Goal: Task Accomplishment & Management: Complete application form

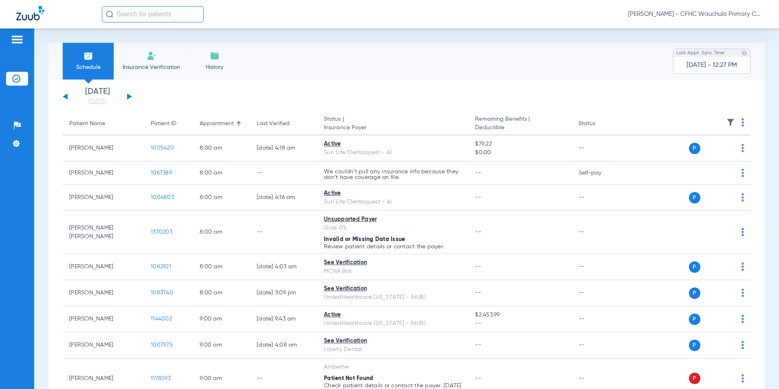
click at [298, 72] on div "Schedule Insurance Verification History Last Appt. Sync Time: [DATE] - 12:27 PM" at bounding box center [406, 61] width 716 height 37
click at [131, 97] on button at bounding box center [129, 96] width 5 height 6
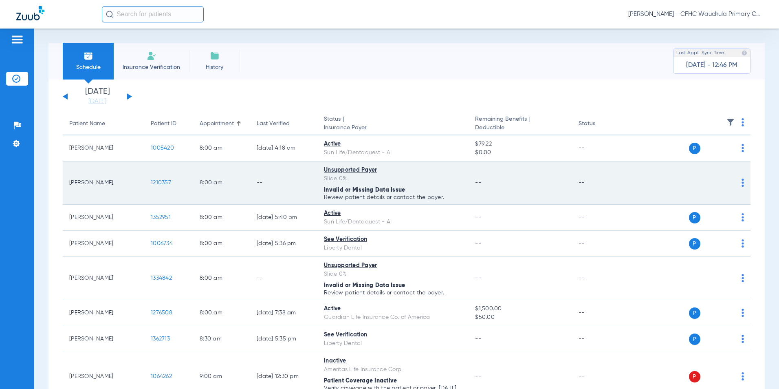
click at [161, 184] on span "1210357" at bounding box center [161, 183] width 20 height 6
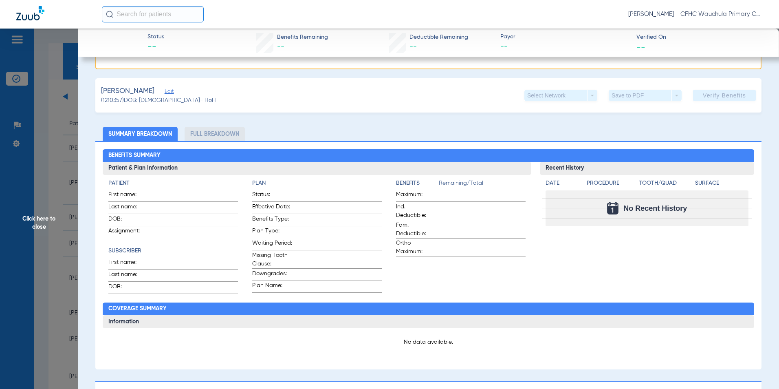
scroll to position [122, 0]
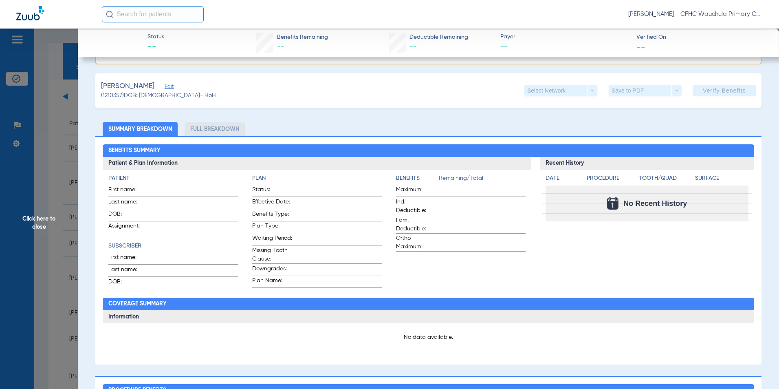
click at [172, 89] on span "Edit" at bounding box center [168, 87] width 7 height 8
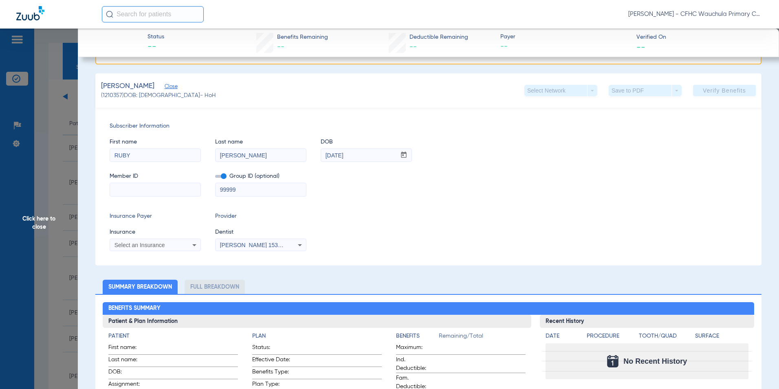
click at [135, 191] on input at bounding box center [155, 189] width 90 height 13
paste input "W266812579"
type input "W266812579"
click at [144, 245] on span "Select an Insurance" at bounding box center [139, 245] width 51 height 7
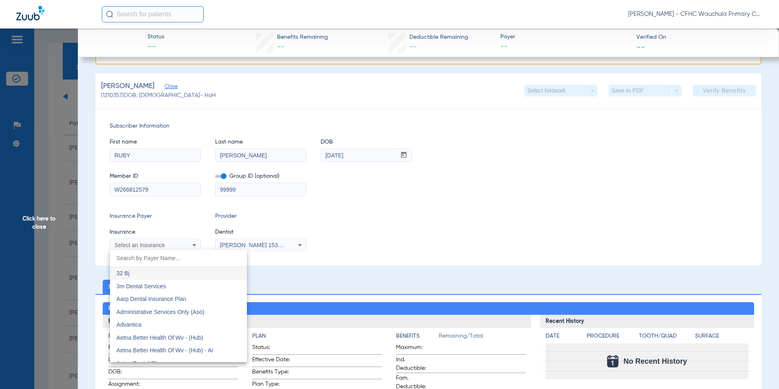
click at [218, 177] on div at bounding box center [389, 194] width 779 height 389
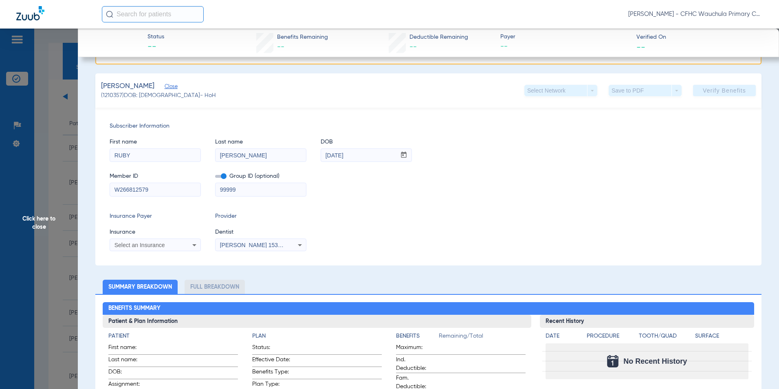
click at [217, 176] on span at bounding box center [220, 176] width 11 height 3
click at [215, 178] on input "checkbox" at bounding box center [215, 178] width 0 height 0
click at [155, 244] on span "Select an Insurance" at bounding box center [139, 245] width 51 height 7
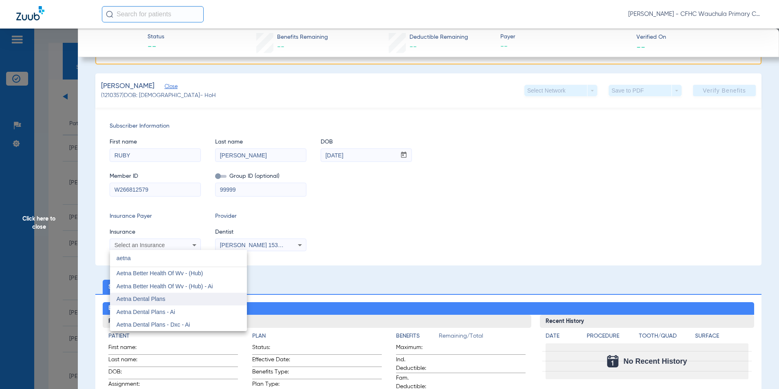
type input "aetna"
click at [145, 296] on span "Aetna Dental Plans" at bounding box center [140, 298] width 49 height 7
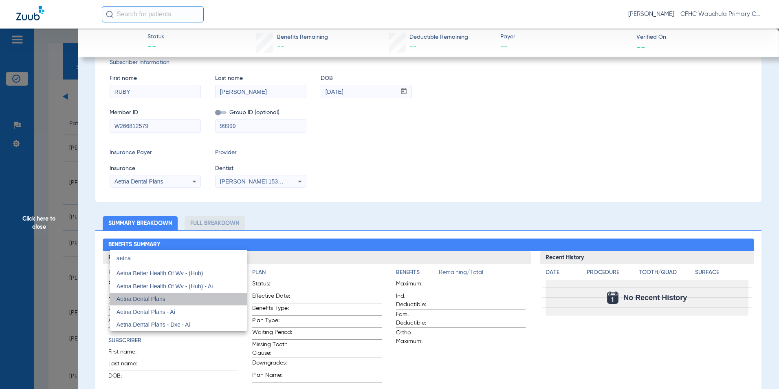
scroll to position [59, 0]
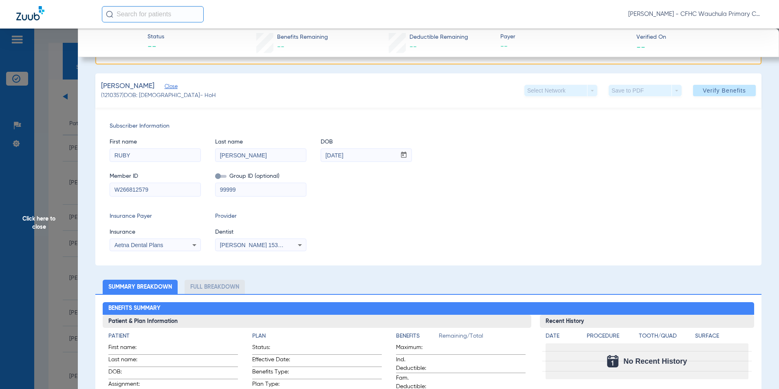
drag, startPoint x: 438, startPoint y: 202, endPoint x: 468, endPoint y: 193, distance: 31.8
click at [438, 202] on div "Subscriber Information First name [PERSON_NAME] Last name [PERSON_NAME] DOB mm …" at bounding box center [428, 187] width 666 height 158
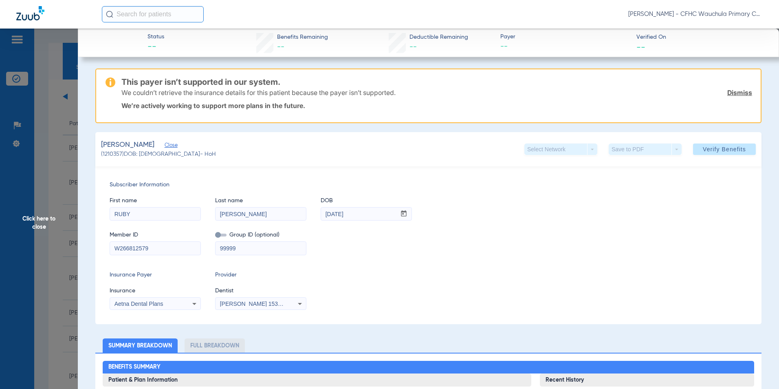
drag, startPoint x: 721, startPoint y: 153, endPoint x: 654, endPoint y: 209, distance: 87.9
click at [721, 153] on span at bounding box center [724, 149] width 63 height 20
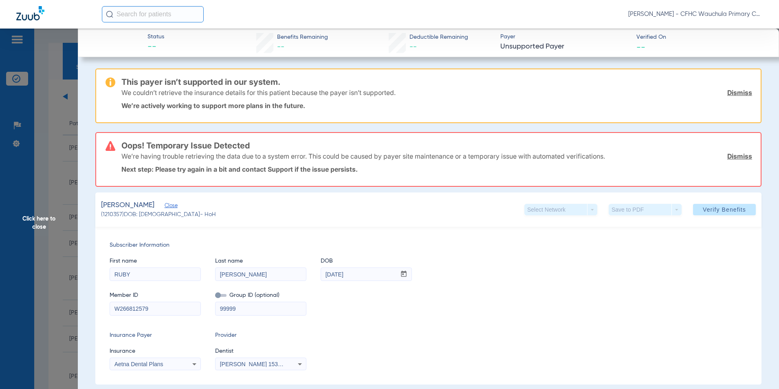
click at [740, 95] on link "Dismiss" at bounding box center [739, 92] width 25 height 8
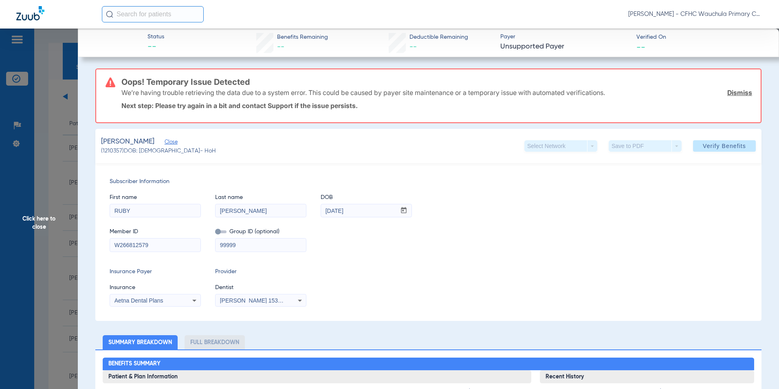
click at [738, 88] on div "We’re having trouble retrieving the data due to a system error. This could be c…" at bounding box center [436, 92] width 630 height 21
click at [734, 90] on link "Dismiss" at bounding box center [739, 92] width 25 height 8
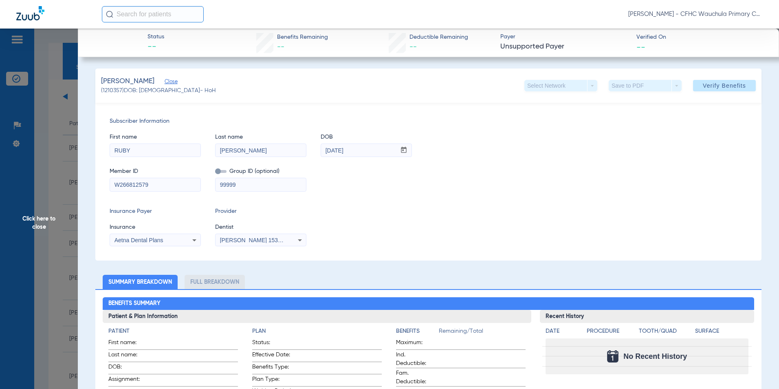
click at [28, 220] on span "Click here to close" at bounding box center [39, 223] width 78 height 389
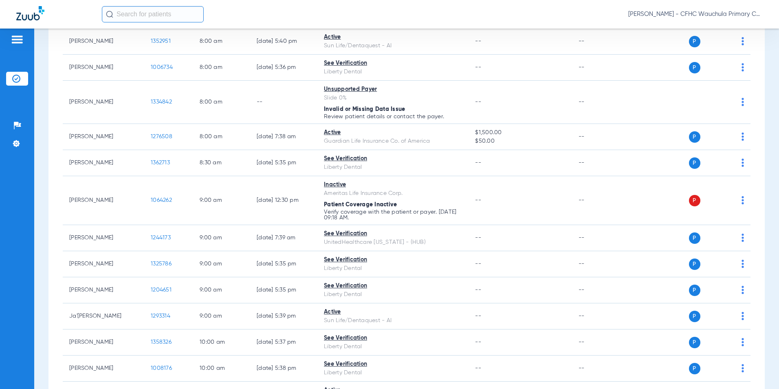
scroll to position [204, 0]
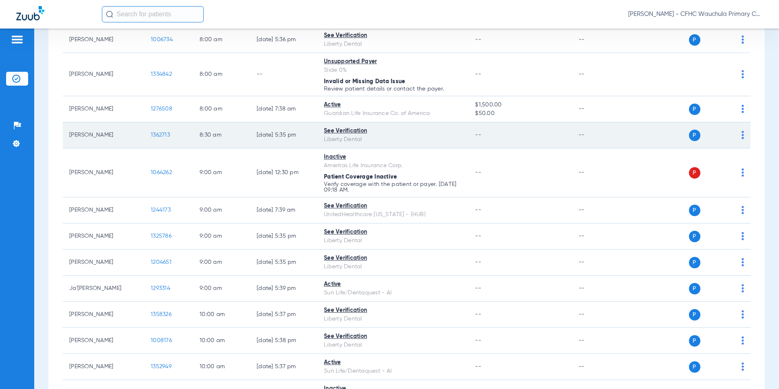
click at [157, 137] on span "1362713" at bounding box center [160, 135] width 19 height 6
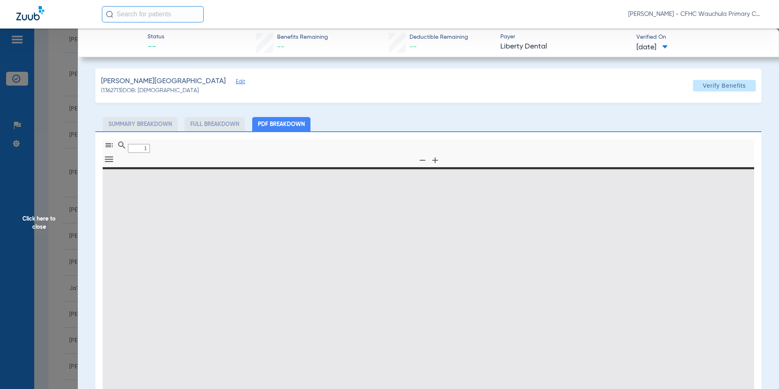
type input "0"
select select "page-width"
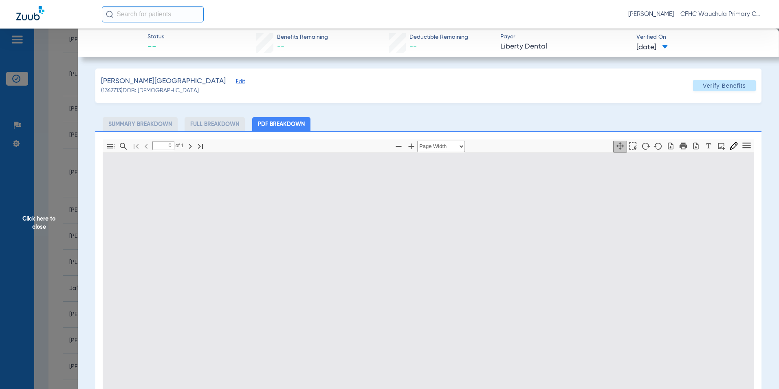
type input "1"
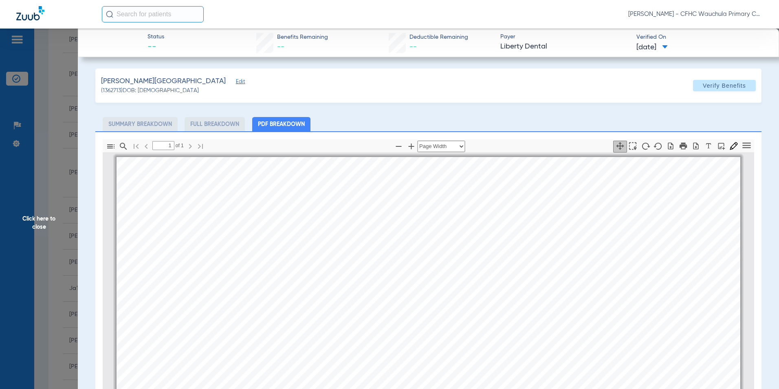
scroll to position [4, 0]
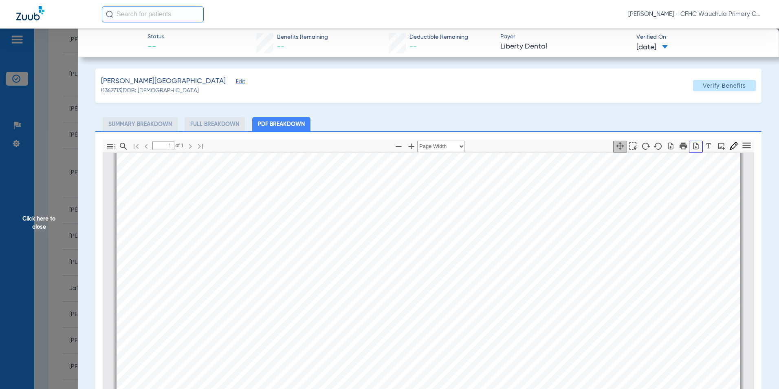
click at [693, 145] on icon "button" at bounding box center [695, 145] width 5 height 7
click at [40, 219] on span "Click here to close" at bounding box center [39, 223] width 78 height 389
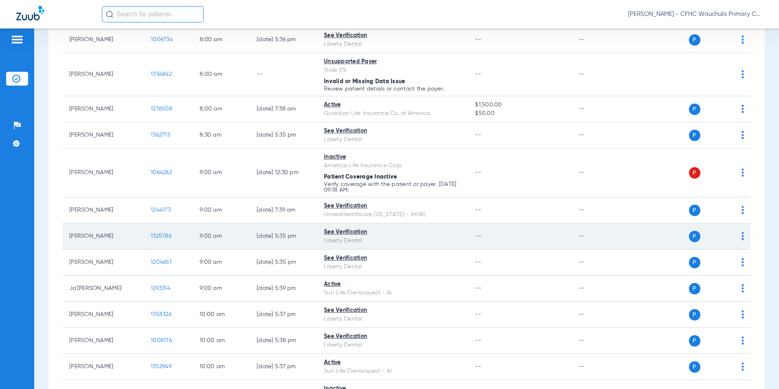
click at [156, 237] on span "1325786" at bounding box center [161, 236] width 21 height 6
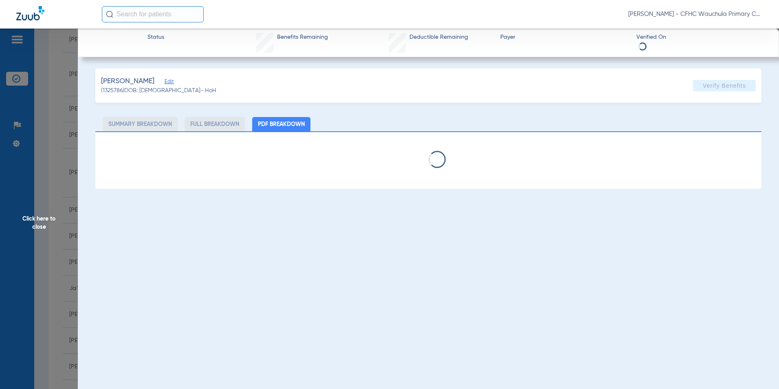
select select "page-width"
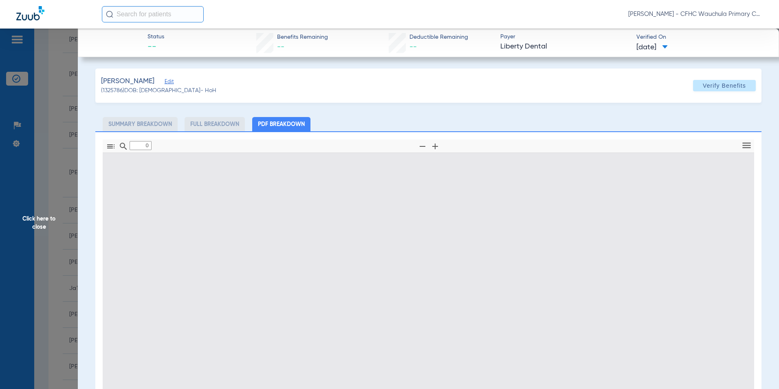
type input "1"
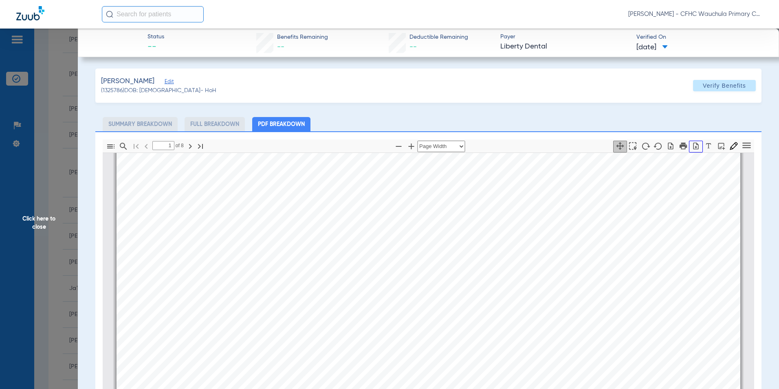
click at [693, 145] on icon "button" at bounding box center [695, 145] width 5 height 7
click at [44, 221] on span "Click here to close" at bounding box center [39, 223] width 78 height 389
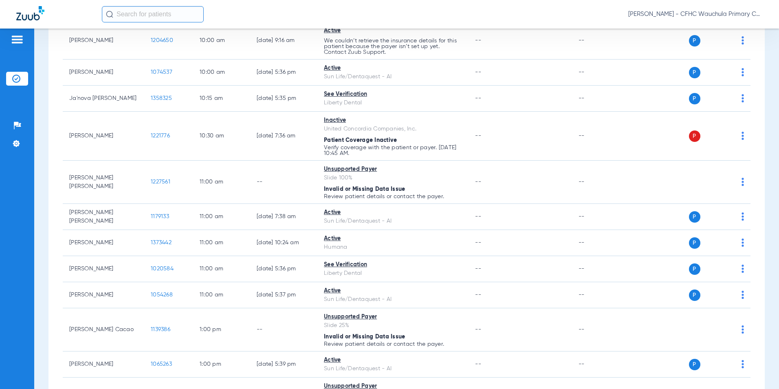
scroll to position [611, 0]
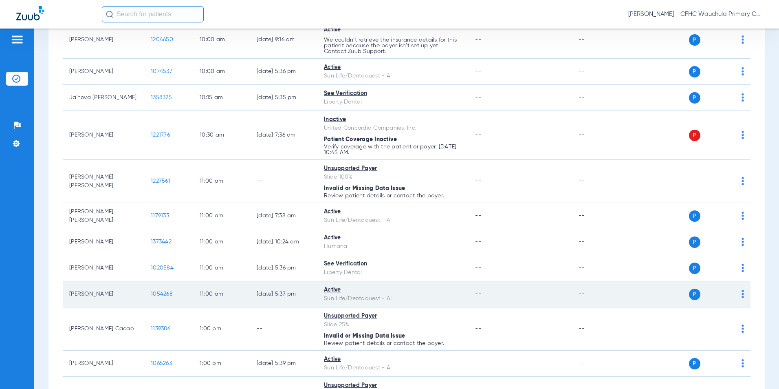
click at [164, 291] on span "1054268" at bounding box center [162, 294] width 22 height 6
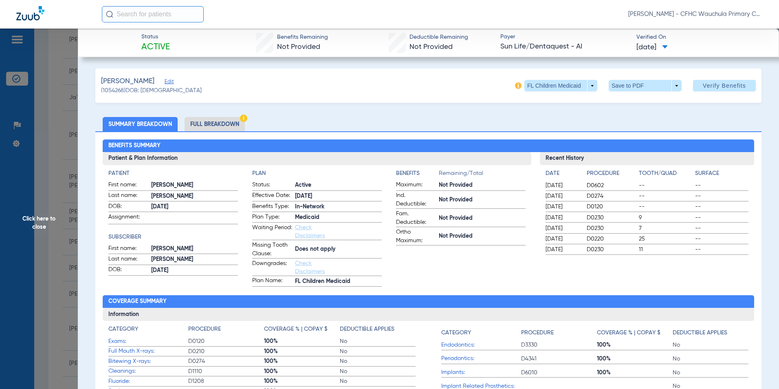
click at [209, 122] on li "Full Breakdown" at bounding box center [214, 124] width 60 height 14
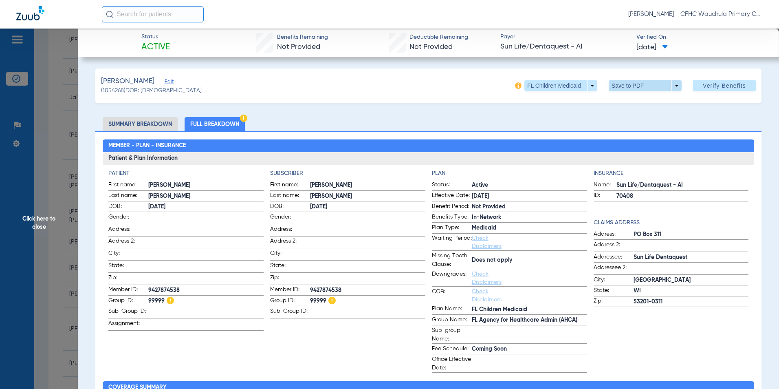
click at [635, 84] on span at bounding box center [645, 86] width 20 height 20
click at [639, 103] on span "Save to PDF" at bounding box center [642, 102] width 32 height 6
click at [621, 85] on span at bounding box center [644, 85] width 73 height 11
click at [621, 103] on button "insert_drive_file Save to PDF" at bounding box center [633, 102] width 61 height 16
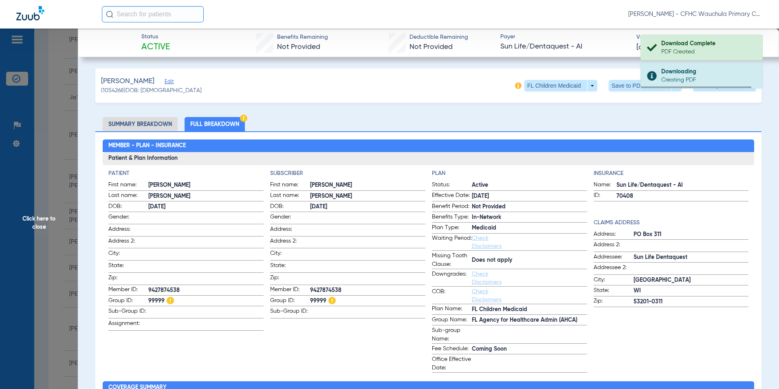
drag, startPoint x: 313, startPoint y: 286, endPoint x: 319, endPoint y: 286, distance: 6.5
click at [313, 286] on span "9427874538" at bounding box center [367, 290] width 115 height 9
click at [320, 287] on span "9427874538" at bounding box center [367, 290] width 115 height 9
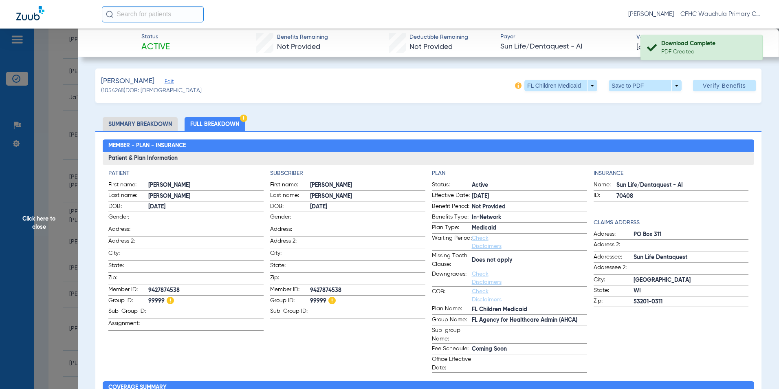
click at [320, 287] on span "9427874538" at bounding box center [367, 290] width 115 height 9
copy span "9427874538"
click at [651, 46] on span "[DATE]" at bounding box center [651, 47] width 31 height 10
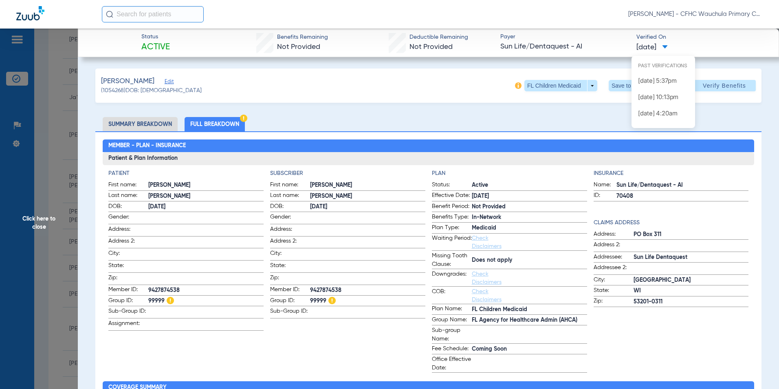
click at [651, 46] on div at bounding box center [389, 194] width 779 height 389
click at [41, 217] on span "Click here to close" at bounding box center [39, 223] width 78 height 389
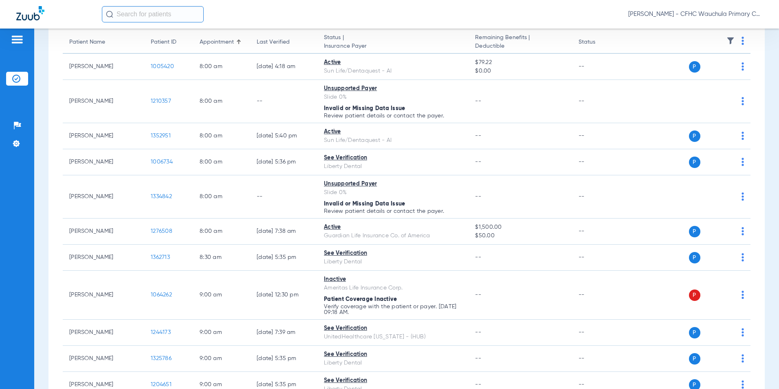
scroll to position [0, 0]
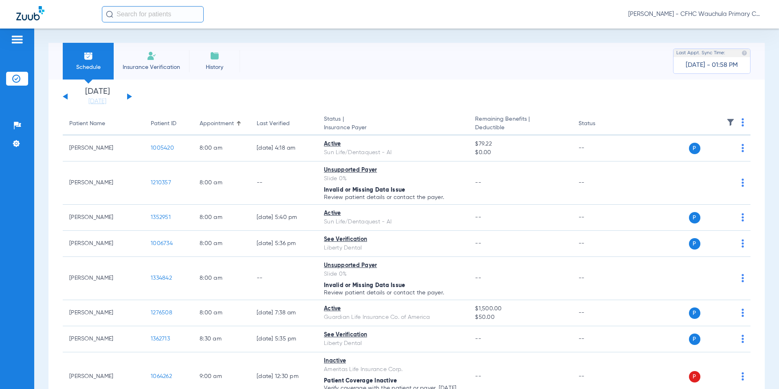
click at [65, 93] on div "[DATE] [DATE] [DATE] [DATE] [DATE] [DATE] [DATE] [DATE] [DATE] [DATE] [DATE] [D…" at bounding box center [97, 97] width 69 height 18
click at [66, 97] on button at bounding box center [65, 96] width 5 height 6
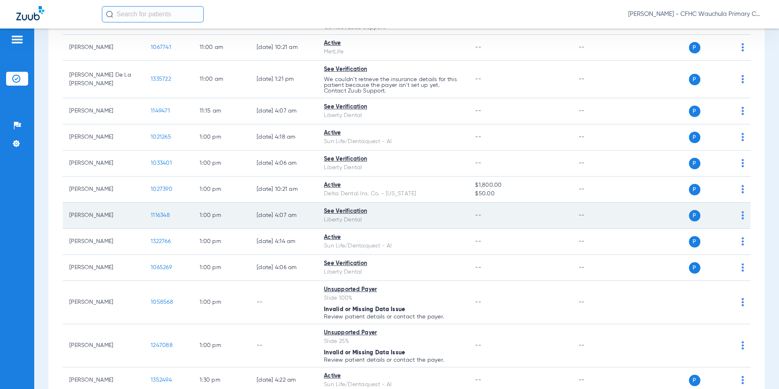
scroll to position [896, 0]
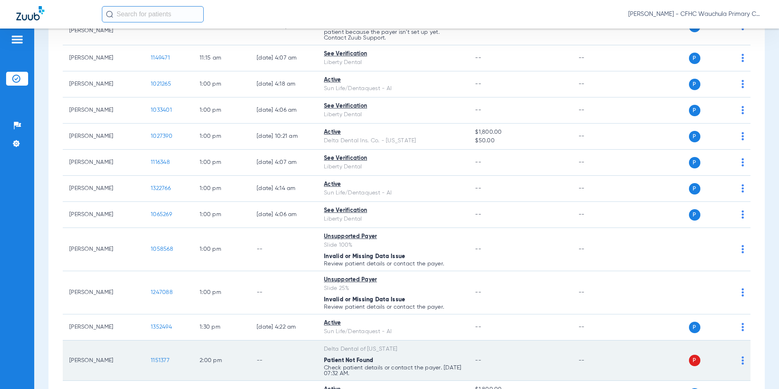
click at [160, 361] on span "1151377" at bounding box center [160, 360] width 19 height 6
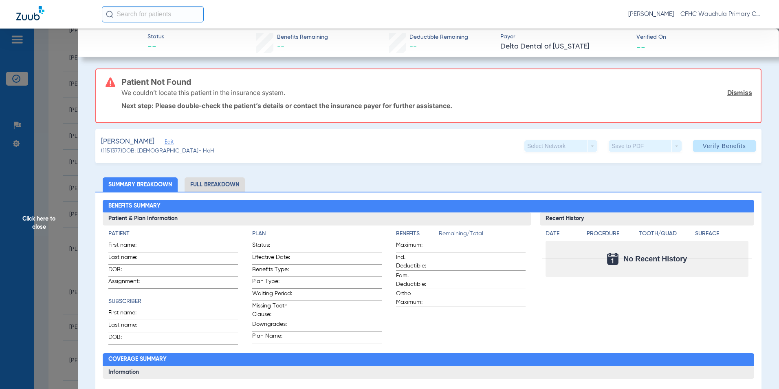
click at [172, 143] on span "Edit" at bounding box center [168, 143] width 7 height 8
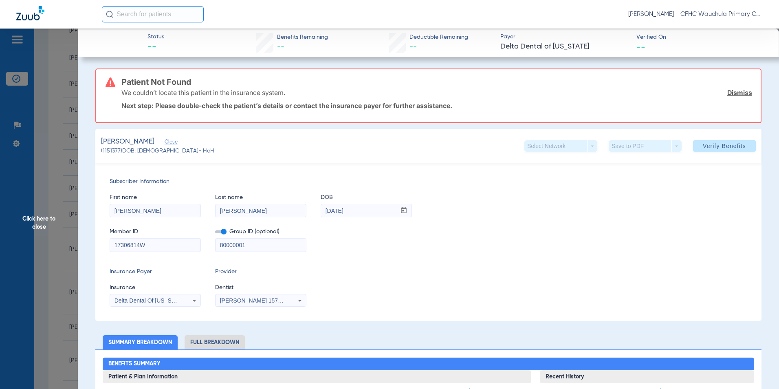
click at [277, 211] on input "[PERSON_NAME]" at bounding box center [260, 210] width 90 height 13
type input "[PERSON_NAME]"
click at [714, 147] on span "Verify Benefits" at bounding box center [724, 146] width 43 height 7
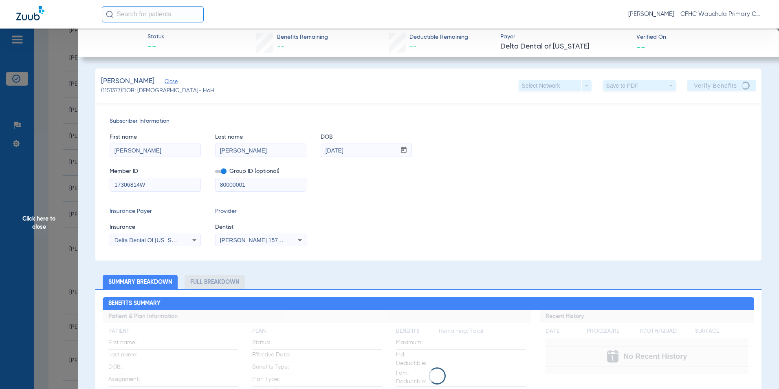
click at [562, 161] on div "Member ID 17306814W Group ID (optional) 80000001" at bounding box center [428, 175] width 637 height 31
drag, startPoint x: 46, startPoint y: 221, endPoint x: 42, endPoint y: 219, distance: 4.2
click at [45, 221] on span "Click here to close" at bounding box center [39, 223] width 78 height 389
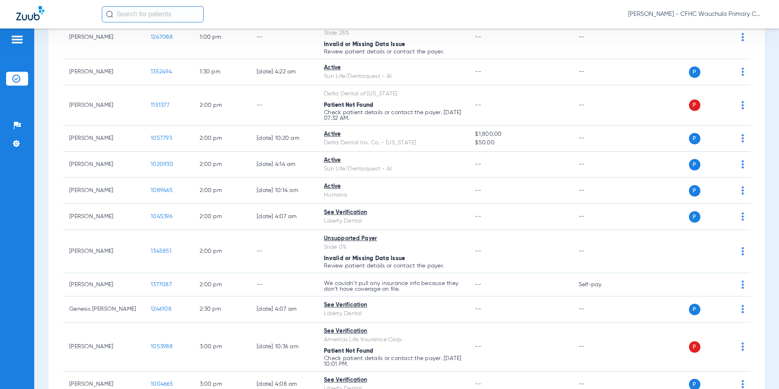
scroll to position [1181, 0]
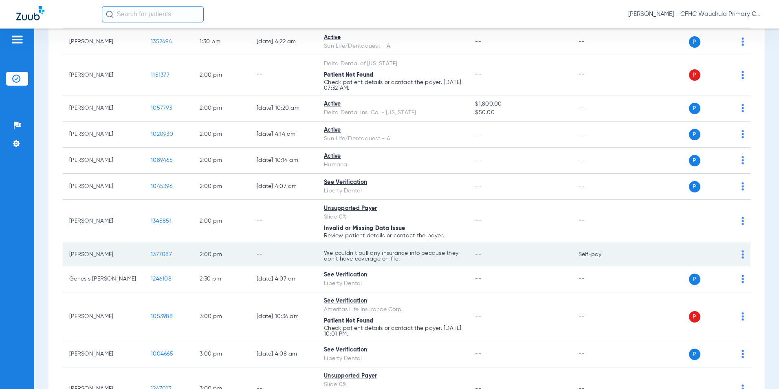
click at [161, 255] on span "1377087" at bounding box center [161, 254] width 21 height 6
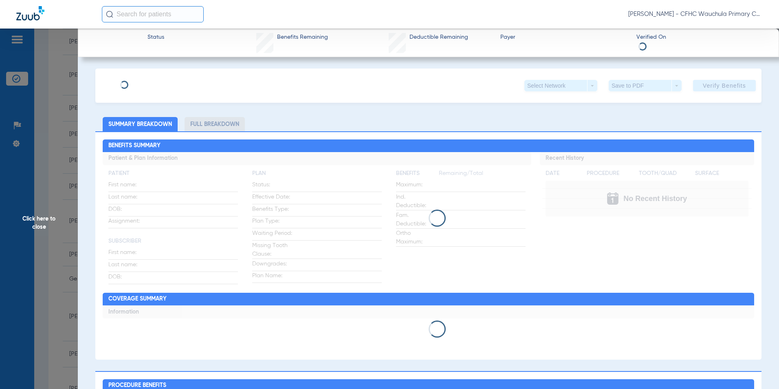
type input "[PERSON_NAME]"
type input "[DATE]"
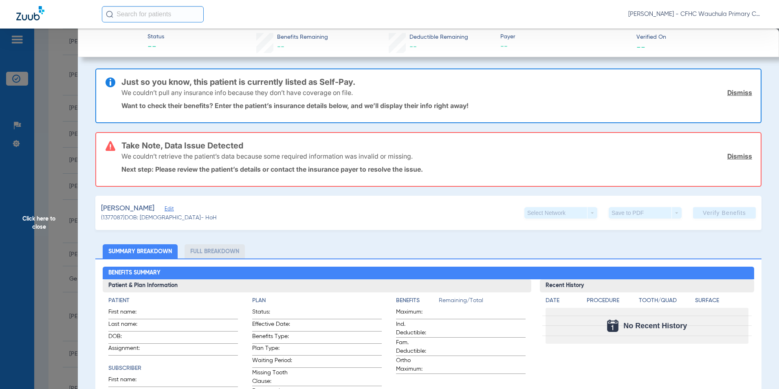
click at [163, 207] on div "[PERSON_NAME]" at bounding box center [159, 208] width 116 height 10
click at [173, 209] on div "[PERSON_NAME]" at bounding box center [159, 208] width 116 height 10
click at [168, 210] on span "Edit" at bounding box center [168, 210] width 7 height 8
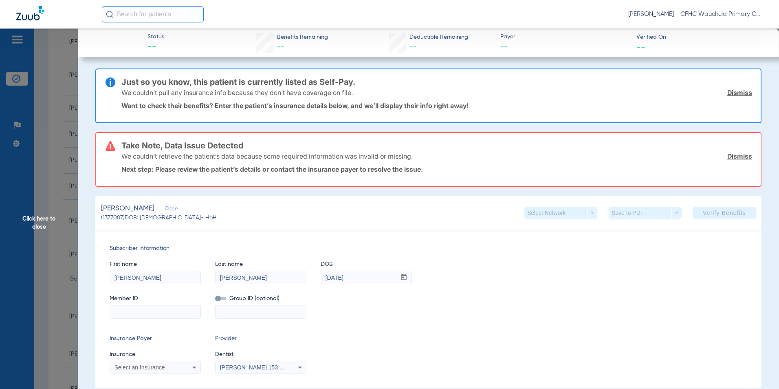
click at [130, 309] on input at bounding box center [155, 311] width 90 height 13
paste input "9481182878"
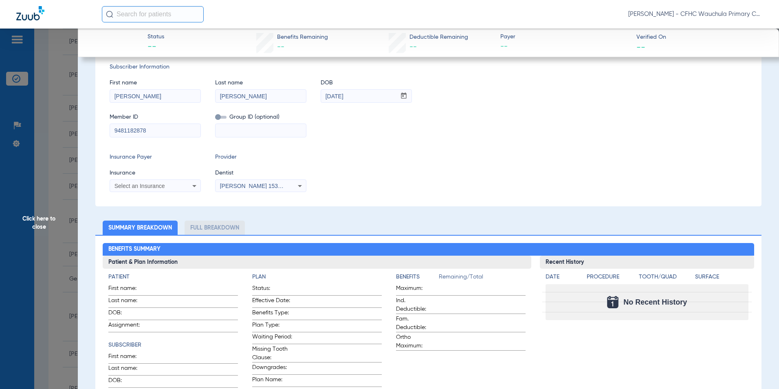
scroll to position [204, 0]
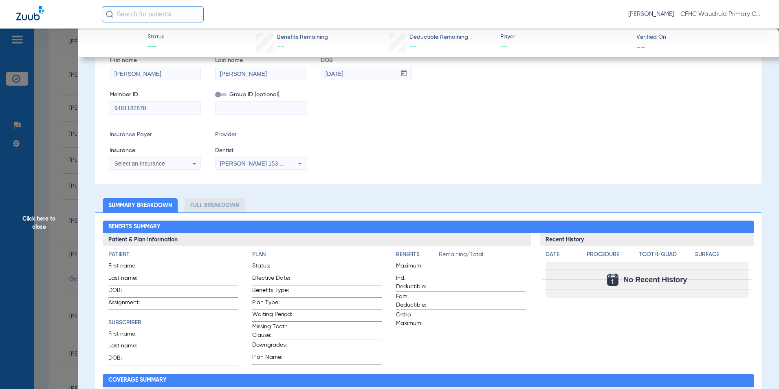
type input "9481182878"
click at [132, 165] on span "Select an Insurance" at bounding box center [139, 163] width 51 height 7
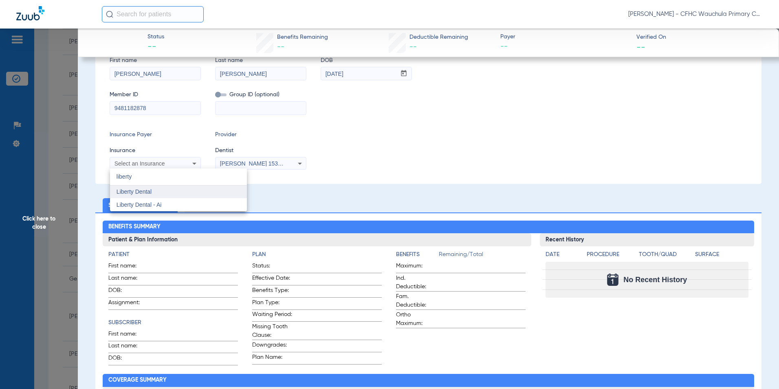
type input "liberty"
click at [133, 189] on span "Liberty Dental" at bounding box center [133, 191] width 35 height 7
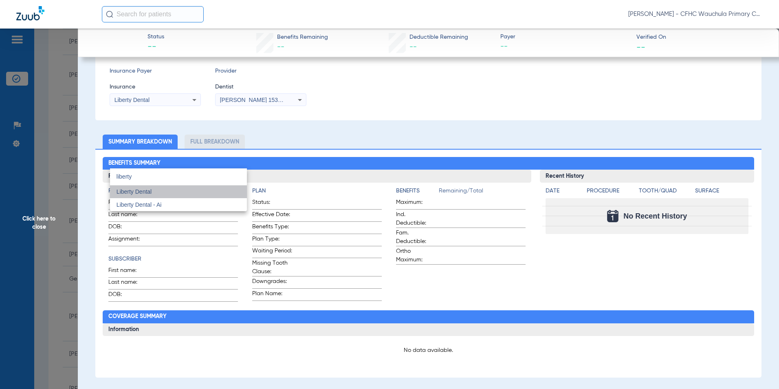
scroll to position [140, 0]
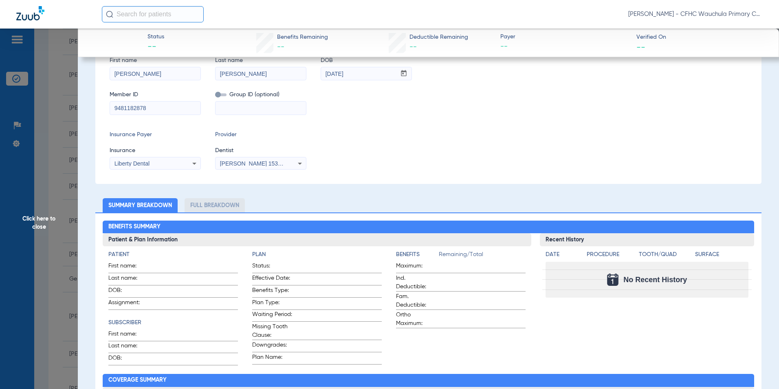
click at [389, 124] on div "Subscriber Information First name [PERSON_NAME] Last name [PERSON_NAME] mm / dd…" at bounding box center [428, 105] width 666 height 158
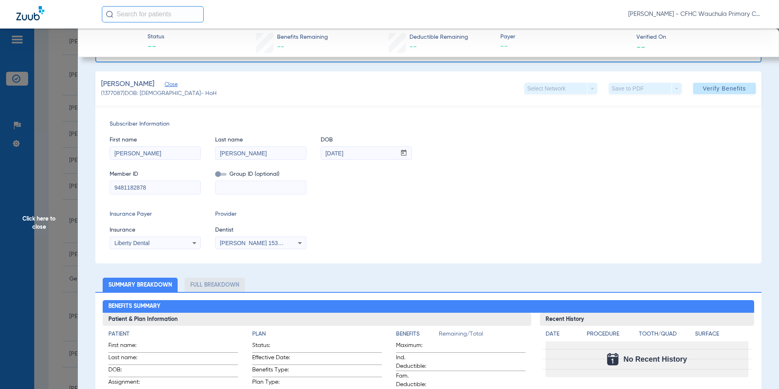
scroll to position [0, 0]
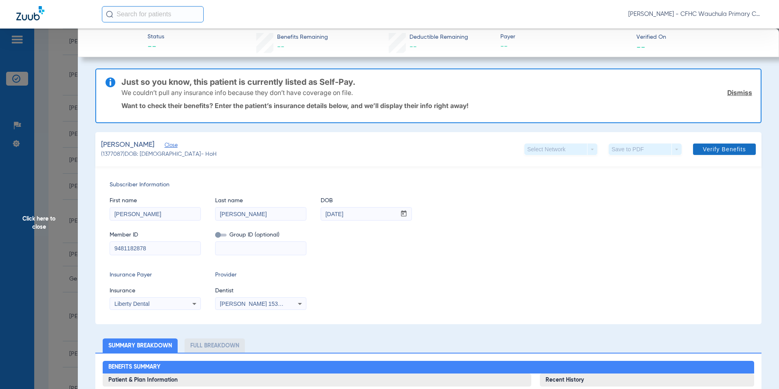
drag, startPoint x: 705, startPoint y: 146, endPoint x: 730, endPoint y: 155, distance: 26.4
click at [705, 146] on span "Verify Benefits" at bounding box center [724, 149] width 43 height 7
click at [709, 149] on span "Verify Benefits" at bounding box center [724, 149] width 43 height 7
click at [632, 209] on div "First name [PERSON_NAME] Last name [PERSON_NAME] mm / dd / yyyy [DATE]" at bounding box center [428, 204] width 637 height 31
click at [717, 145] on span at bounding box center [724, 149] width 63 height 20
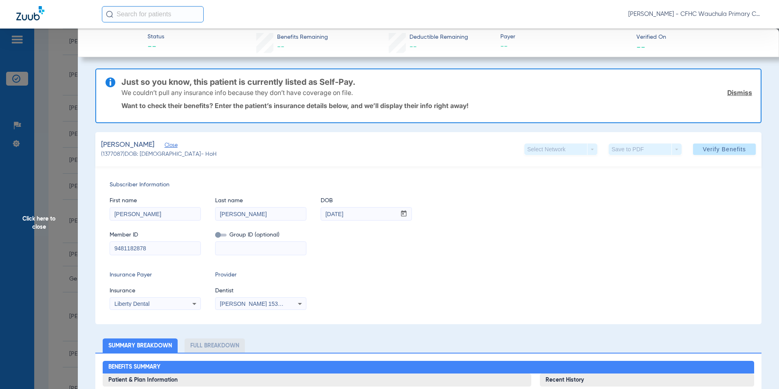
click at [622, 213] on div "First name [PERSON_NAME] Last name [PERSON_NAME] mm / dd / yyyy [DATE]" at bounding box center [428, 204] width 637 height 31
drag, startPoint x: 237, startPoint y: 248, endPoint x: 277, endPoint y: 249, distance: 39.9
click at [237, 248] on input at bounding box center [260, 248] width 90 height 13
drag, startPoint x: 222, startPoint y: 234, endPoint x: 305, endPoint y: 247, distance: 83.8
click at [222, 234] on span at bounding box center [220, 234] width 11 height 3
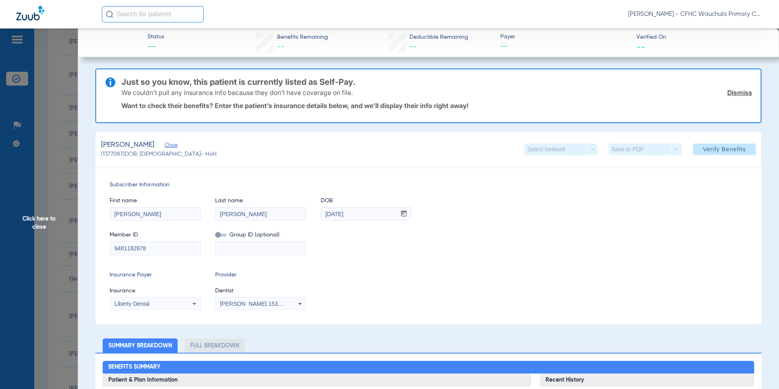
click at [215, 236] on input "checkbox" at bounding box center [215, 236] width 0 height 0
drag, startPoint x: 354, startPoint y: 254, endPoint x: 347, endPoint y: 261, distance: 10.4
click at [354, 254] on div "Member ID 9481182878 Group ID (optional)" at bounding box center [428, 238] width 637 height 31
click at [695, 153] on span at bounding box center [724, 149] width 63 height 20
click at [217, 235] on span at bounding box center [220, 234] width 11 height 3
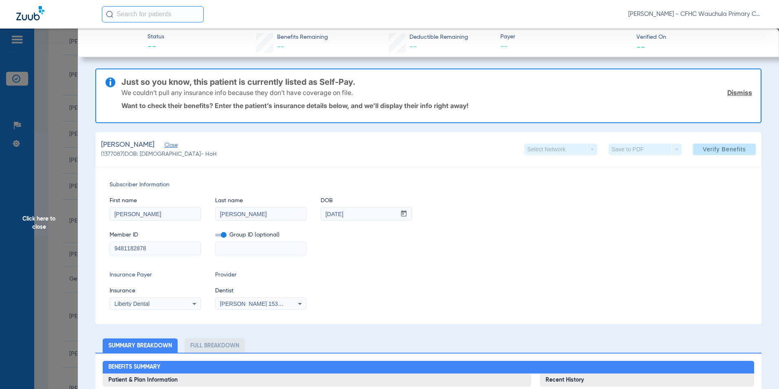
click at [215, 236] on input "checkbox" at bounding box center [215, 236] width 0 height 0
click at [730, 94] on link "Dismiss" at bounding box center [739, 92] width 25 height 8
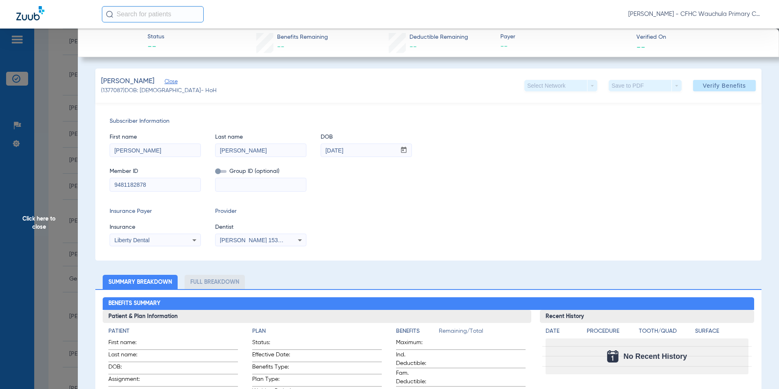
click at [419, 205] on div "Subscriber Information First name [PERSON_NAME] Last name [PERSON_NAME] mm / dd…" at bounding box center [428, 182] width 666 height 158
click at [233, 237] on span "[PERSON_NAME] 1538802673" at bounding box center [260, 240] width 80 height 7
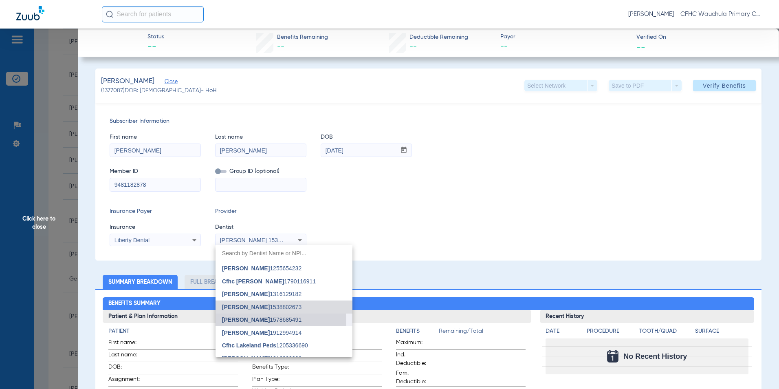
click at [249, 320] on span "[PERSON_NAME]" at bounding box center [246, 319] width 48 height 7
drag, startPoint x: 417, startPoint y: 192, endPoint x: 398, endPoint y: 200, distance: 20.3
click at [418, 192] on div "Subscriber Information First name [PERSON_NAME] Last name [PERSON_NAME] mm / dd…" at bounding box center [428, 182] width 666 height 158
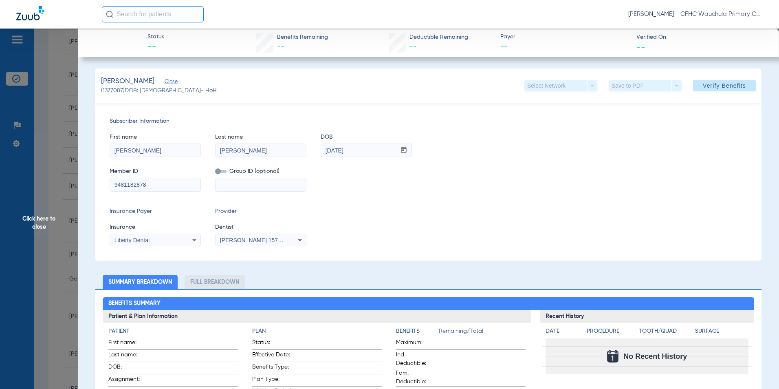
click at [268, 238] on span "[PERSON_NAME] 1578685491" at bounding box center [260, 240] width 80 height 7
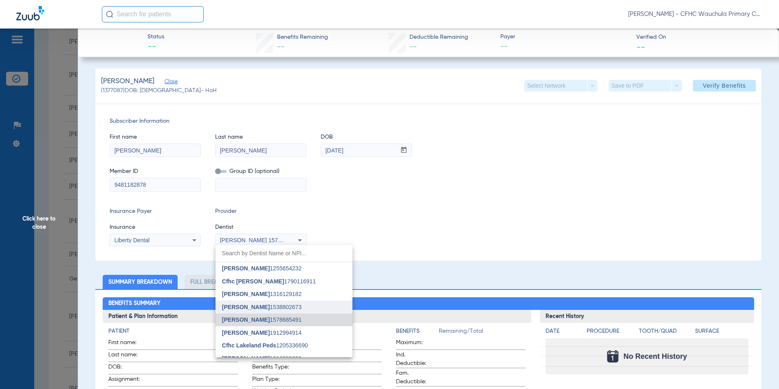
click at [247, 303] on span "[PERSON_NAME]" at bounding box center [246, 306] width 48 height 7
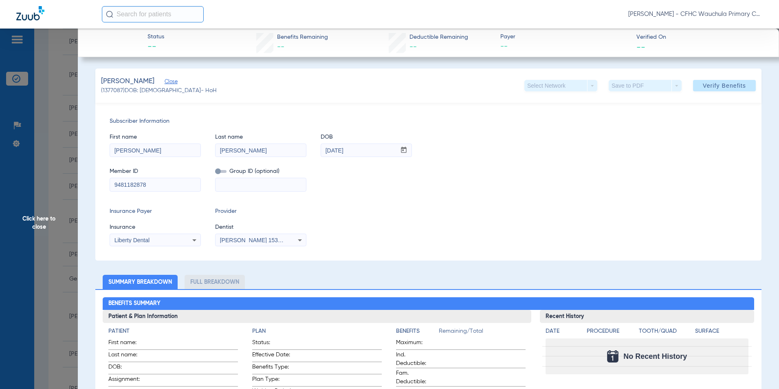
drag, startPoint x: 428, startPoint y: 189, endPoint x: 516, endPoint y: 156, distance: 94.5
click at [433, 187] on div "Member ID 9481182878 Group ID (optional)" at bounding box center [428, 175] width 637 height 31
click at [724, 83] on span "Verify Benefits" at bounding box center [724, 85] width 43 height 7
click at [708, 88] on span "Verify Benefits" at bounding box center [724, 85] width 43 height 7
click at [709, 83] on span "Verify Benefits" at bounding box center [724, 85] width 43 height 7
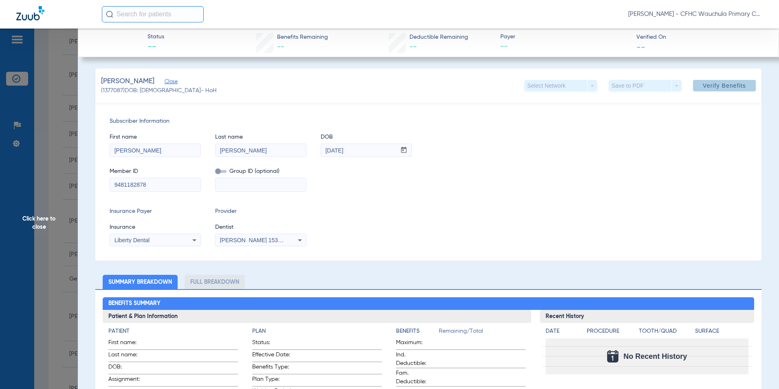
click at [585, 161] on div "Member ID 9481182878 Group ID (optional)" at bounding box center [428, 175] width 637 height 31
click at [32, 220] on span "Click here to close" at bounding box center [39, 223] width 78 height 389
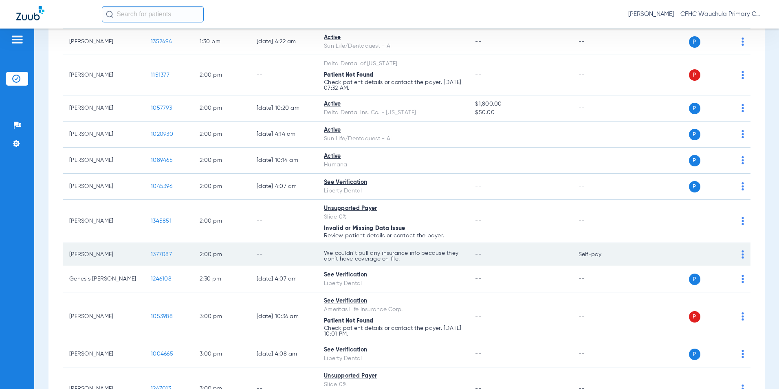
click at [160, 252] on span "1377087" at bounding box center [161, 254] width 21 height 6
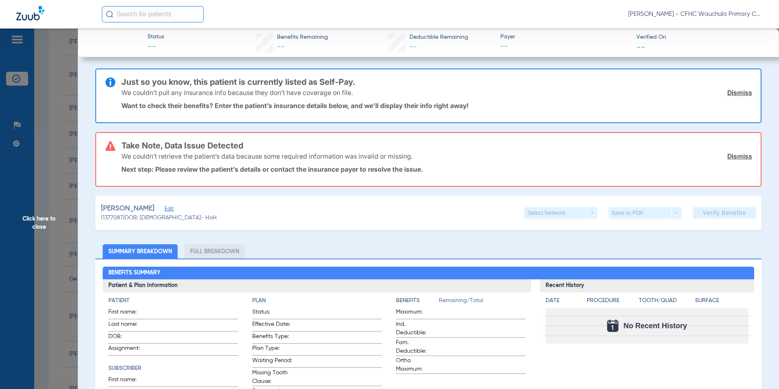
click at [167, 209] on span "Edit" at bounding box center [168, 210] width 7 height 8
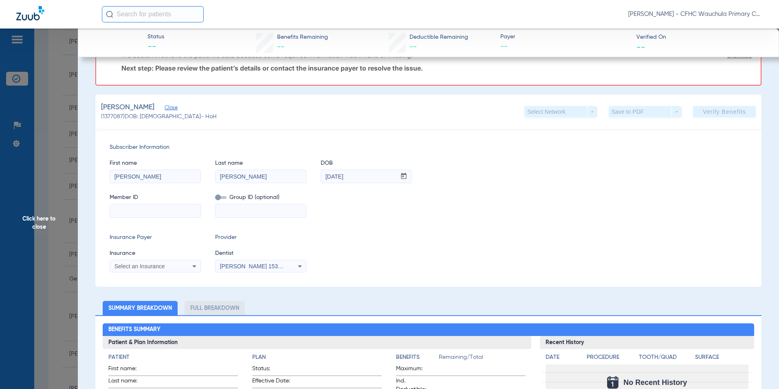
scroll to position [122, 0]
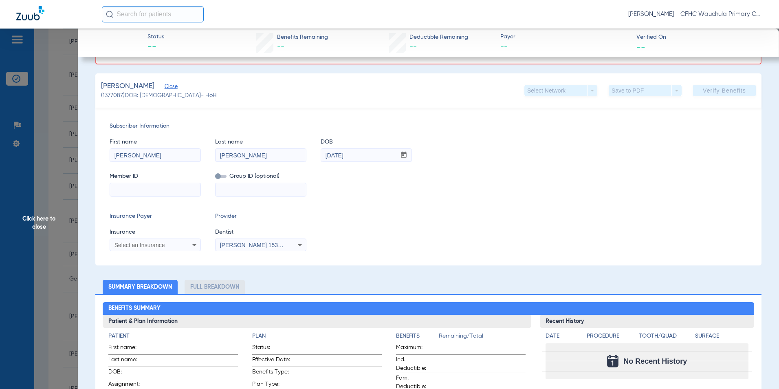
drag, startPoint x: 138, startPoint y: 187, endPoint x: 144, endPoint y: 187, distance: 6.2
click at [138, 187] on input at bounding box center [155, 189] width 90 height 13
paste input "9481182878"
type input "9481182878"
drag, startPoint x: 134, startPoint y: 246, endPoint x: 164, endPoint y: 244, distance: 30.6
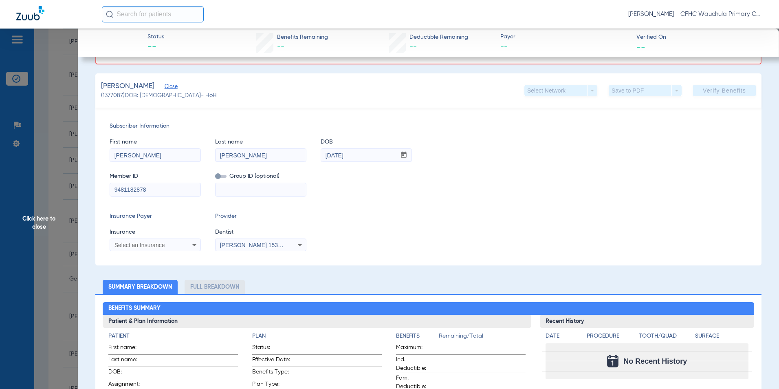
click at [134, 246] on span "Select an Insurance" at bounding box center [139, 245] width 51 height 7
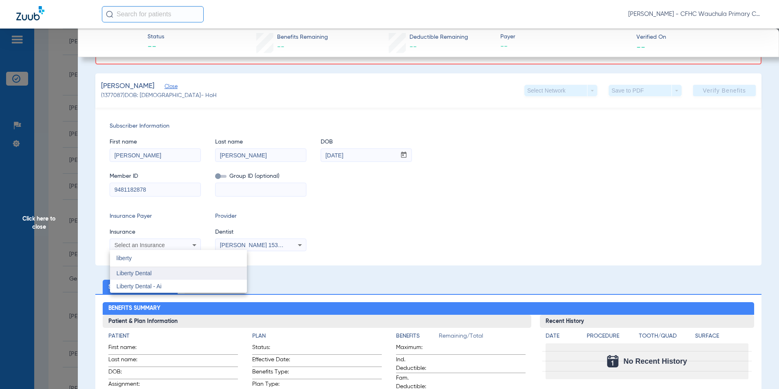
type input "liberty"
click at [152, 273] on mat-option "Liberty Dental" at bounding box center [178, 273] width 137 height 13
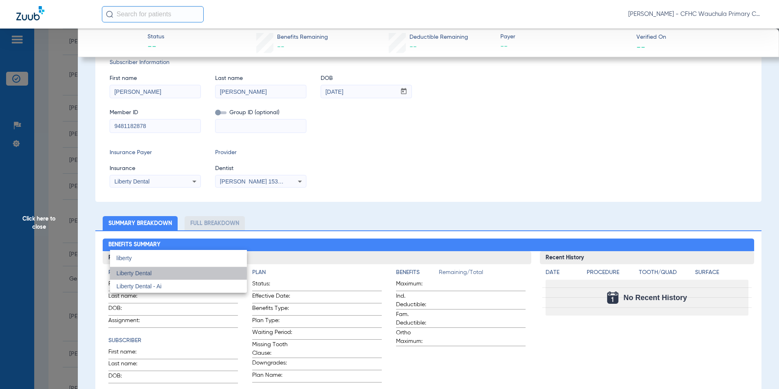
scroll to position [59, 0]
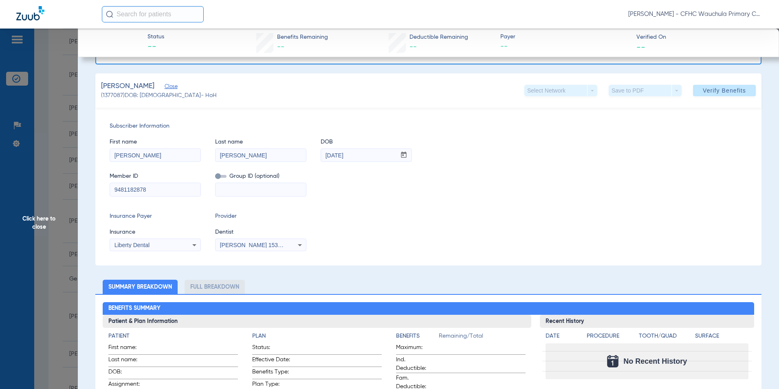
drag, startPoint x: 452, startPoint y: 199, endPoint x: 479, endPoint y: 201, distance: 27.0
click at [453, 199] on div "Subscriber Information First name [PERSON_NAME] Last name [PERSON_NAME] mm / dd…" at bounding box center [428, 187] width 666 height 158
click at [712, 93] on span "Verify Benefits" at bounding box center [724, 90] width 43 height 7
click at [706, 89] on span "Verify Benefits" at bounding box center [724, 90] width 43 height 7
click at [706, 92] on span "Verify Benefits" at bounding box center [724, 90] width 43 height 7
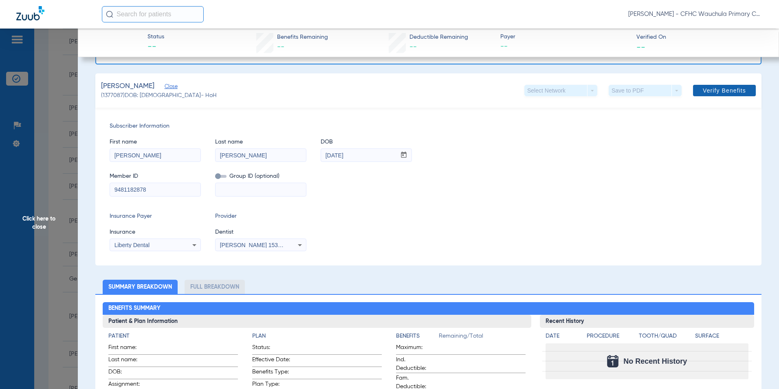
click at [707, 92] on span "Verify Benefits" at bounding box center [724, 90] width 43 height 7
click at [708, 92] on span "Verify Benefits" at bounding box center [724, 90] width 43 height 7
click at [708, 93] on span "Verify Benefits" at bounding box center [724, 90] width 43 height 7
click at [710, 94] on button "Verify Benefits" at bounding box center [724, 90] width 63 height 11
drag, startPoint x: 711, startPoint y: 94, endPoint x: 711, endPoint y: 126, distance: 32.2
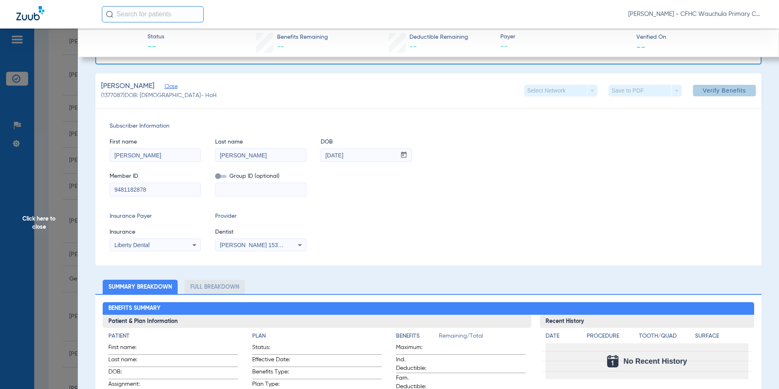
click at [711, 120] on div "[PERSON_NAME] (1377087) DOB: [DEMOGRAPHIC_DATA] - HoH Select Network arrow_drop…" at bounding box center [428, 169] width 666 height 192
drag, startPoint x: 713, startPoint y: 127, endPoint x: 709, endPoint y: 167, distance: 40.1
click at [709, 161] on div "Subscriber Information First name [PERSON_NAME] Last name [PERSON_NAME] mm / dd…" at bounding box center [428, 159] width 637 height 75
drag, startPoint x: 709, startPoint y: 167, endPoint x: 466, endPoint y: 206, distance: 246.2
click at [466, 206] on div "Subscriber Information First name [PERSON_NAME] Last name [PERSON_NAME] mm / dd…" at bounding box center [428, 187] width 666 height 158
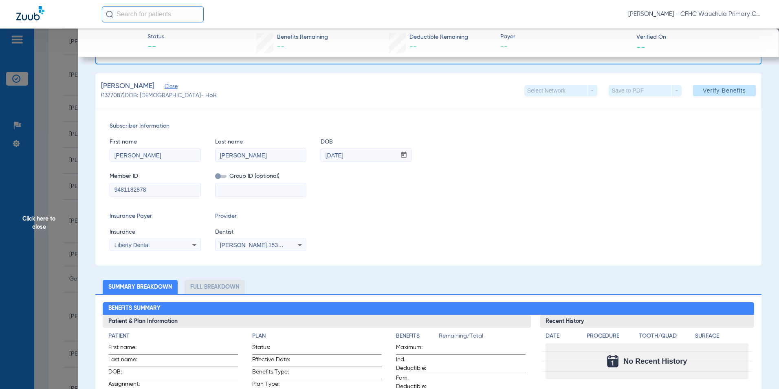
click at [426, 162] on div "First name [PERSON_NAME] Last name [PERSON_NAME] mm / dd / yyyy [DATE] Member I…" at bounding box center [428, 163] width 637 height 66
